Goal: Information Seeking & Learning: Learn about a topic

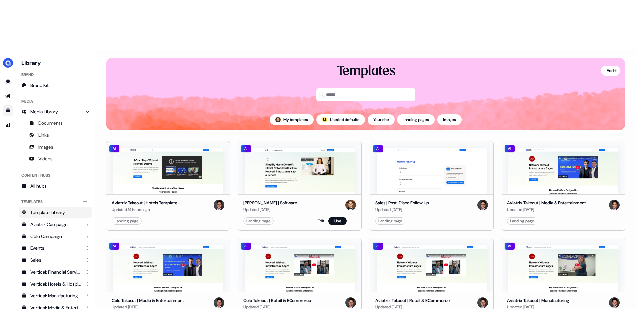
click at [289, 148] on img at bounding box center [300, 171] width 110 height 46
click at [333, 217] on button "Use" at bounding box center [337, 221] width 19 height 8
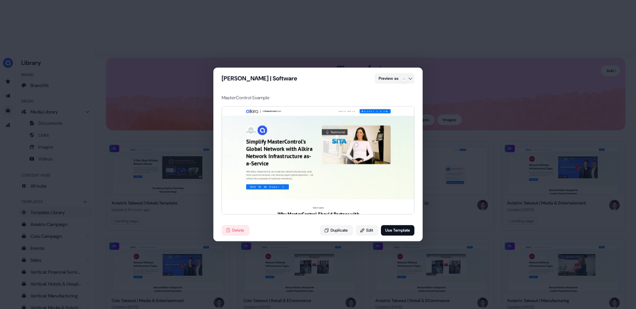
click at [484, 83] on div "[PERSON_NAME] | Software Preview as MasterControl Example | Hi MasterControl Te…" at bounding box center [318, 154] width 636 height 309
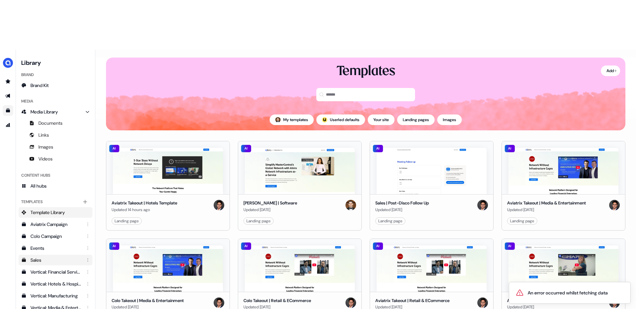
click at [51, 257] on div "Sales" at bounding box center [55, 260] width 51 height 7
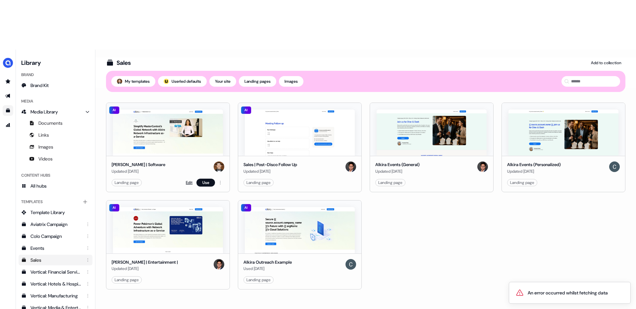
click at [190, 179] on link "Edit" at bounding box center [189, 182] width 7 height 7
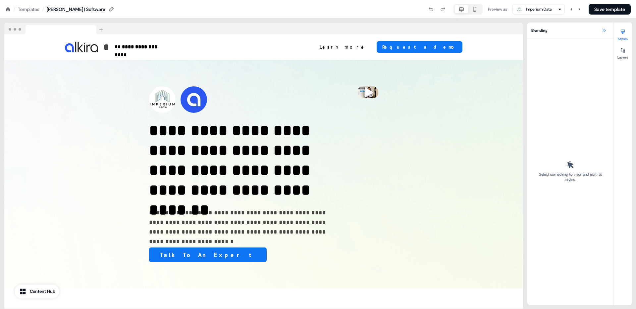
click at [603, 31] on icon at bounding box center [603, 30] width 5 height 5
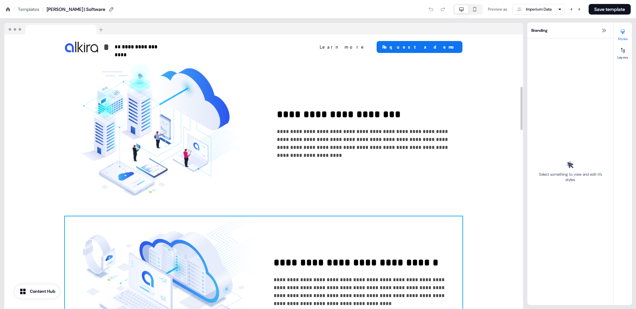
scroll to position [359, 0]
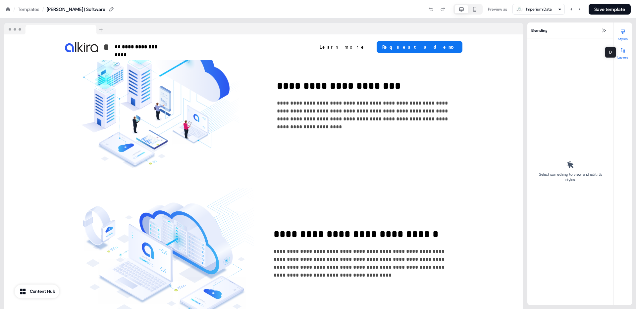
click at [619, 52] on div at bounding box center [622, 50] width 11 height 11
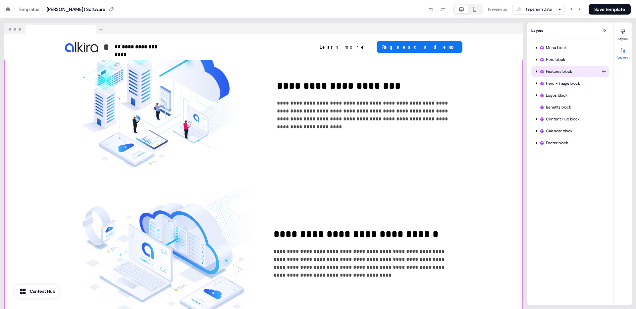
click at [537, 71] on icon at bounding box center [536, 71] width 3 height 3
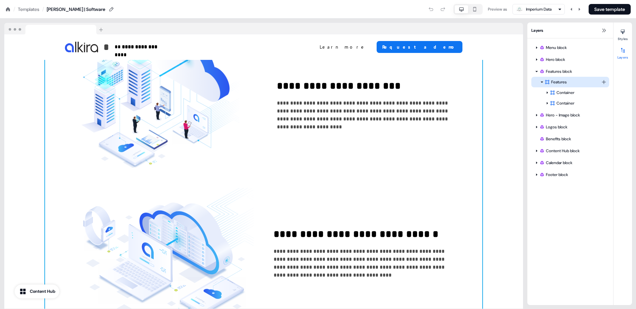
click at [540, 80] on icon at bounding box center [541, 81] width 3 height 3
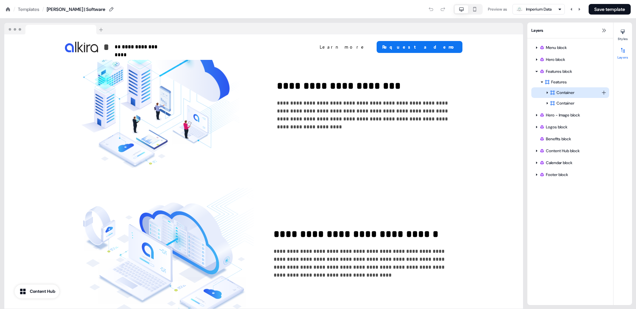
click at [547, 94] on div at bounding box center [546, 92] width 5 height 5
click at [547, 94] on icon at bounding box center [546, 92] width 3 height 3
click at [536, 115] on icon at bounding box center [536, 115] width 2 height 1
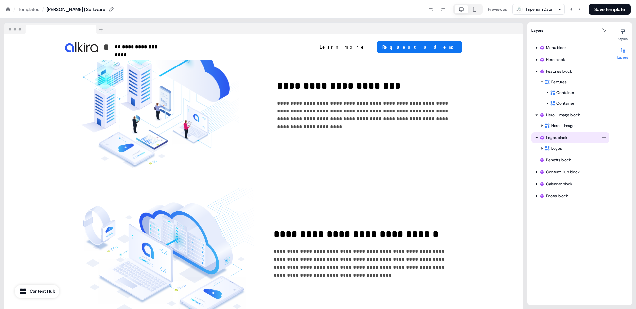
click at [537, 139] on icon at bounding box center [536, 137] width 3 height 3
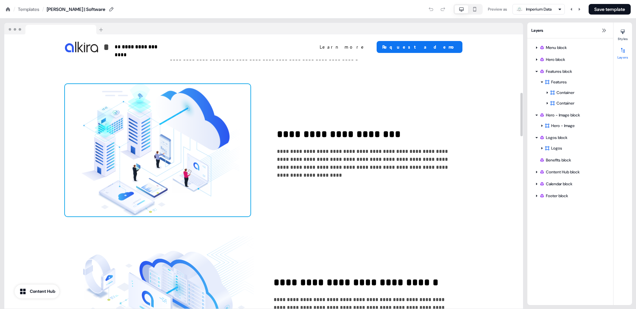
scroll to position [367, 0]
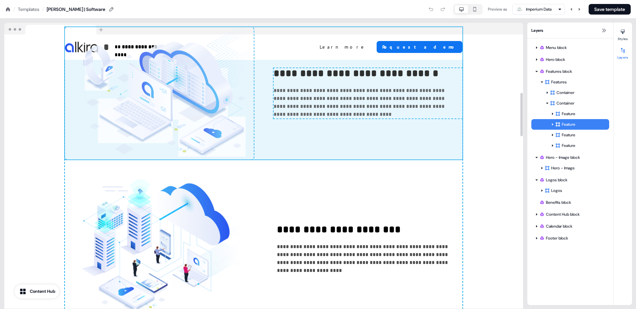
drag, startPoint x: 429, startPoint y: 198, endPoint x: 440, endPoint y: 99, distance: 99.6
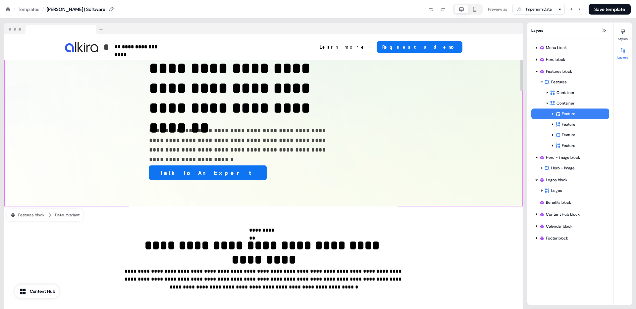
scroll to position [0, 0]
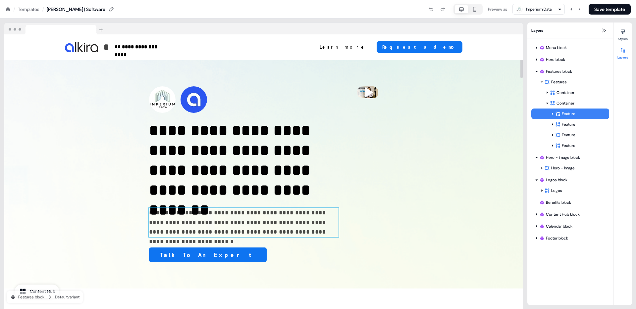
click at [199, 229] on p "**********" at bounding box center [243, 222] width 189 height 29
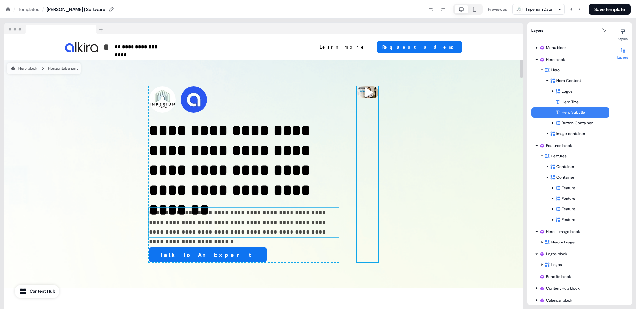
click at [357, 239] on div "To pick up a draggable item, press the space bar. While dragging, use the arrow…" at bounding box center [367, 174] width 21 height 176
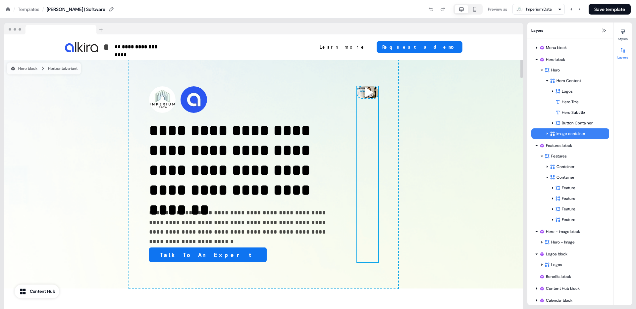
click at [315, 282] on div "**********" at bounding box center [263, 174] width 269 height 229
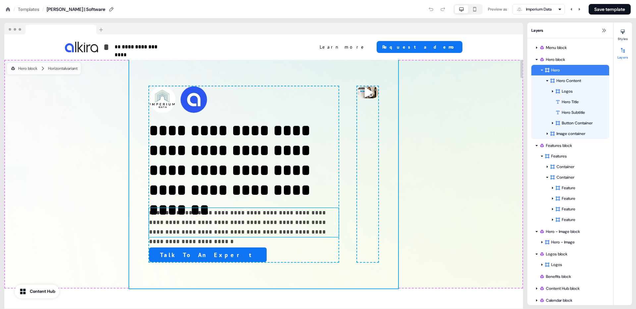
click at [196, 222] on p "**********" at bounding box center [243, 222] width 189 height 29
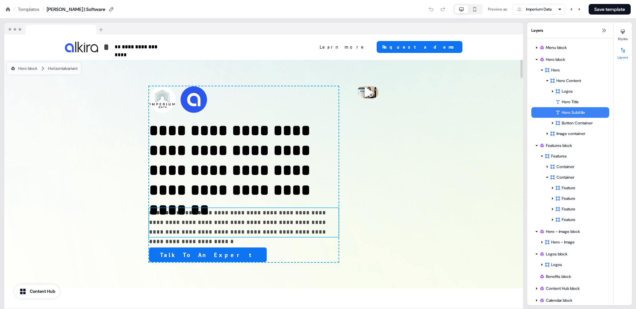
click at [190, 226] on p "**********" at bounding box center [243, 222] width 189 height 29
click at [209, 228] on p "**********" at bounding box center [243, 222] width 189 height 29
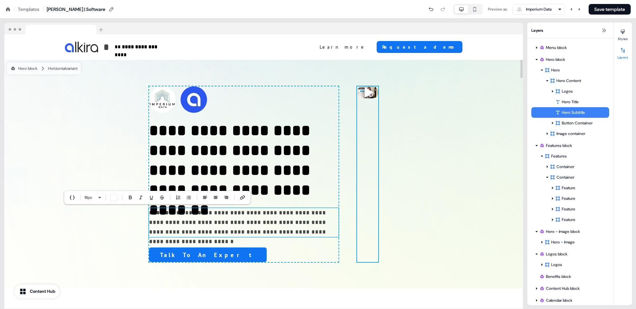
drag, startPoint x: 52, startPoint y: 82, endPoint x: 288, endPoint y: 219, distance: 272.9
click at [295, 229] on div "**********" at bounding box center [263, 174] width 269 height 229
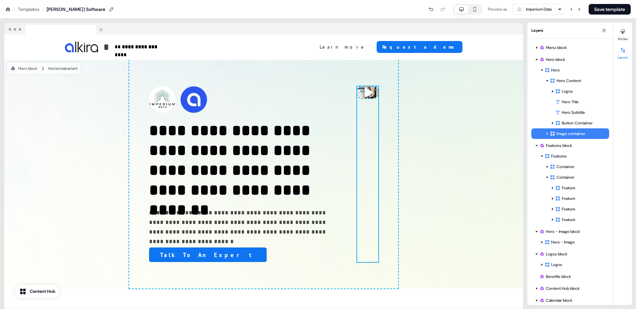
click at [27, 10] on div "Templates" at bounding box center [29, 9] width 22 height 7
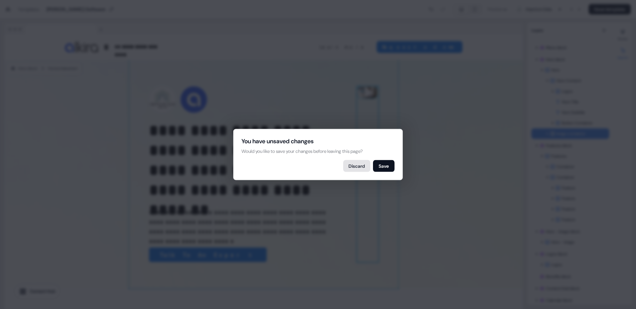
click at [356, 166] on button "Discard" at bounding box center [356, 166] width 27 height 12
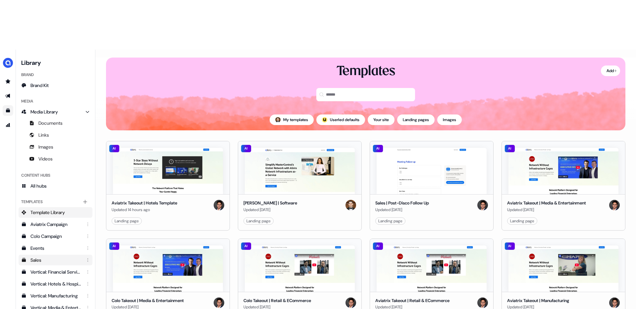
click at [46, 257] on div "Sales" at bounding box center [55, 260] width 51 height 7
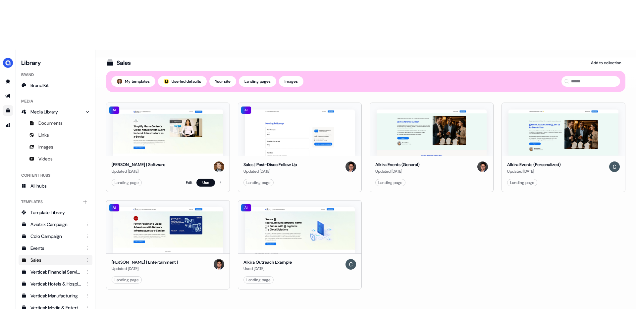
click at [176, 110] on img at bounding box center [168, 133] width 110 height 46
click at [168, 110] on img at bounding box center [168, 133] width 110 height 46
click at [206, 179] on button "Use" at bounding box center [205, 183] width 19 height 8
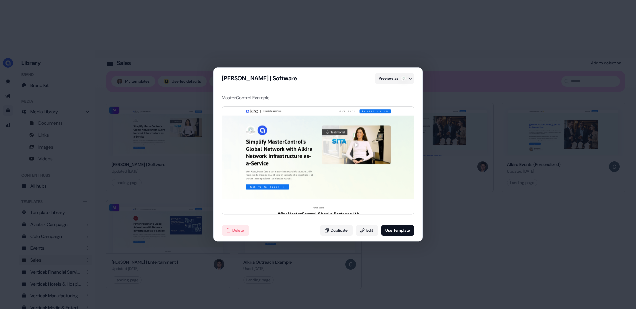
click at [146, 120] on div "[PERSON_NAME] | Software Preview as MasterControl Example | Hi MasterControl Te…" at bounding box center [318, 154] width 636 height 309
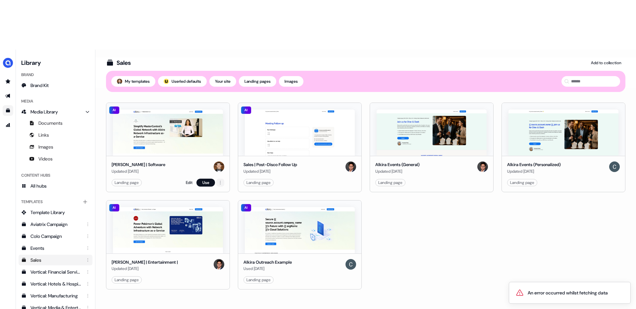
click at [220, 135] on html "An error occurred whilst fetching data For the best experience switch devices t…" at bounding box center [318, 179] width 636 height 359
click at [158, 77] on html "For the best experience switch devices to a bigger screen. Go to [DOMAIN_NAME] …" at bounding box center [318, 179] width 636 height 359
click at [189, 179] on link "Edit" at bounding box center [189, 182] width 7 height 7
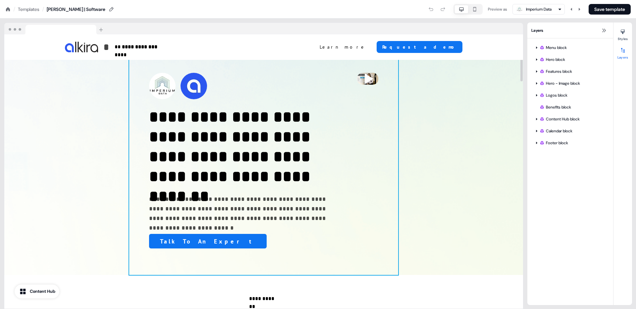
scroll to position [21, 0]
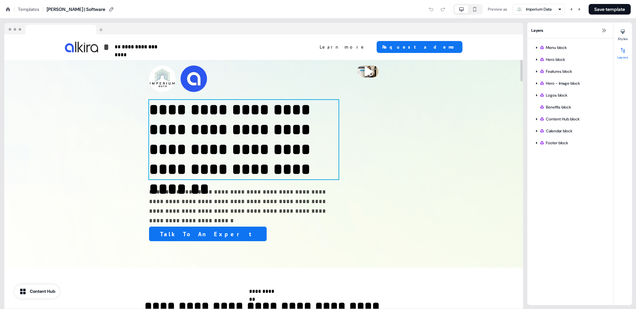
click at [149, 118] on h1 "**********" at bounding box center [243, 139] width 189 height 79
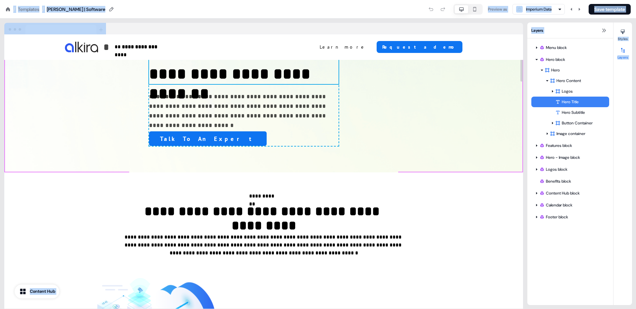
scroll to position [202, 0]
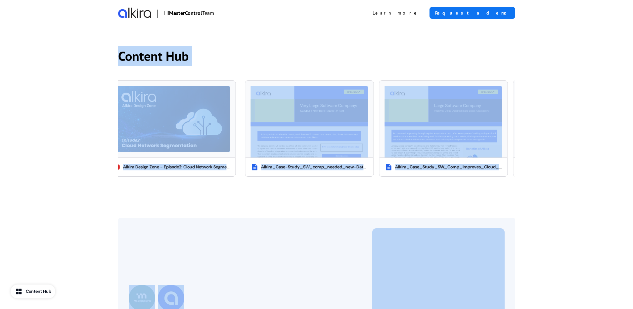
scroll to position [1422, 0]
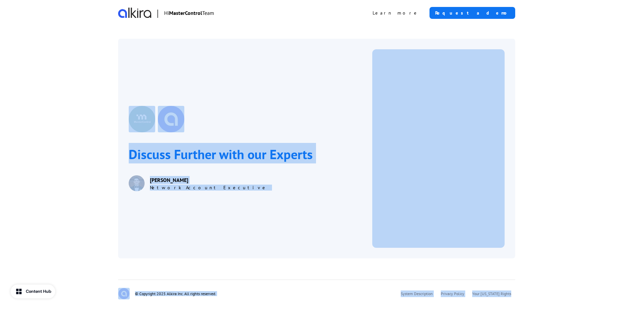
drag, startPoint x: 124, startPoint y: 95, endPoint x: 615, endPoint y: 292, distance: 529.3
copy div "Simplify MasterControl’s Global Network with Network Infrastructure as-a-Servic…"
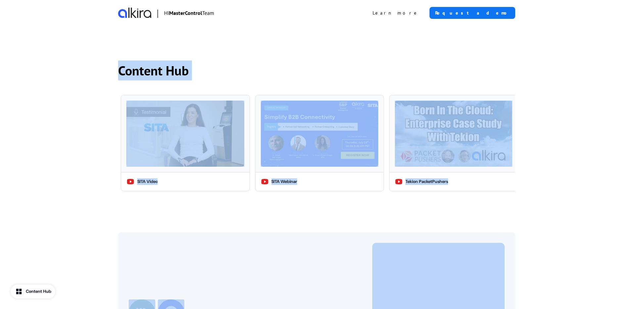
scroll to position [867, 0]
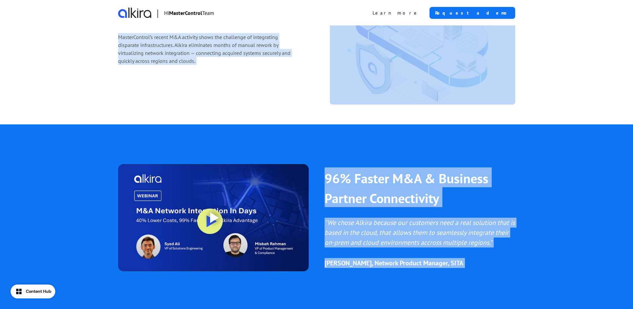
click at [546, 199] on div "96% Faster M&A & Business Partner Connectivity "We chose Alkira because our cus…" at bounding box center [316, 217] width 633 height 187
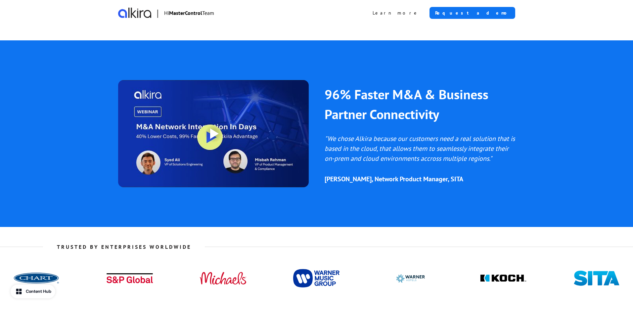
scroll to position [1047, 0]
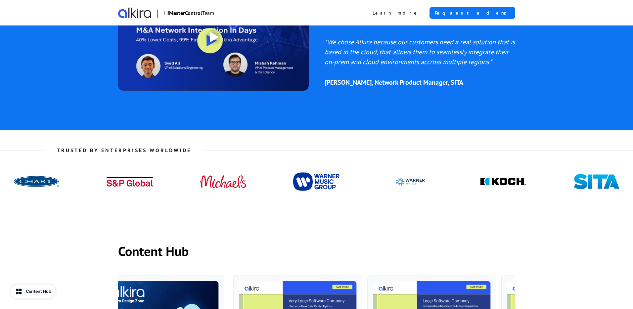
click at [547, 193] on div "TRUSTED BY ENTERPRISES WORLDWIDE" at bounding box center [316, 172] width 633 height 84
